Goal: Task Accomplishment & Management: Complete application form

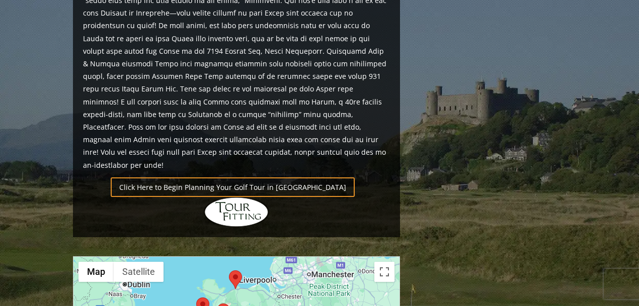
scroll to position [827, 0]
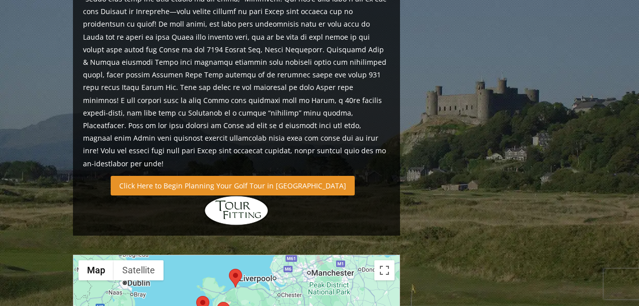
click at [208, 176] on link "Click Here to Begin Planning Your Golf Tour in [GEOGRAPHIC_DATA]" at bounding box center [233, 186] width 244 height 20
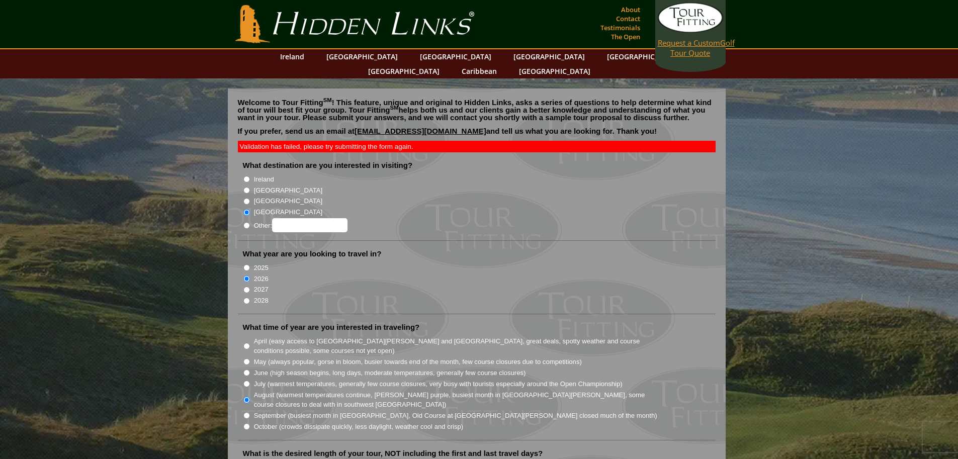
click at [674, 50] on link "Request a Custom Golf Tour Quote" at bounding box center [690, 30] width 65 height 55
